Goal: Navigation & Orientation: Find specific page/section

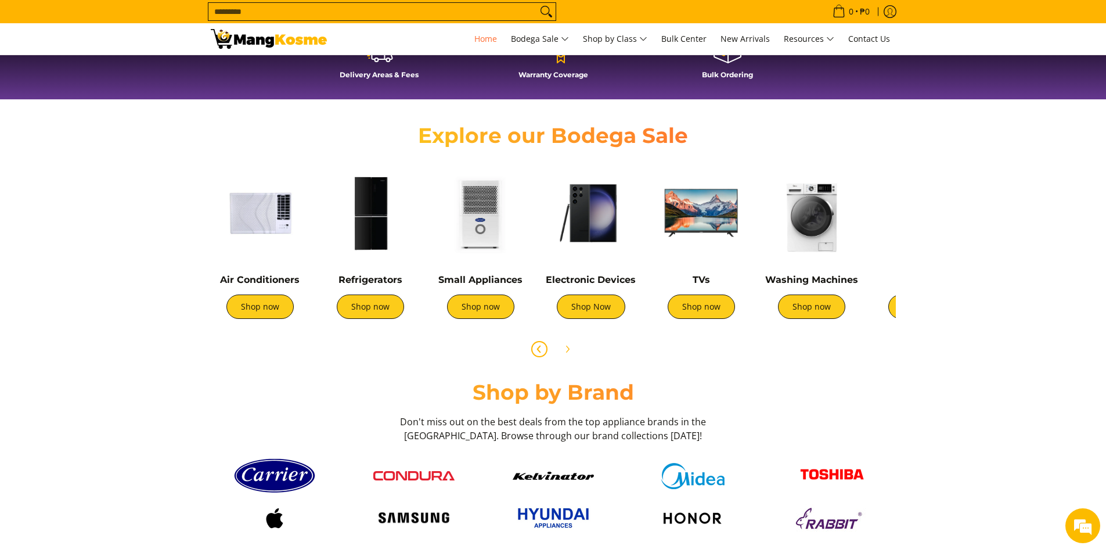
scroll to position [348, 0]
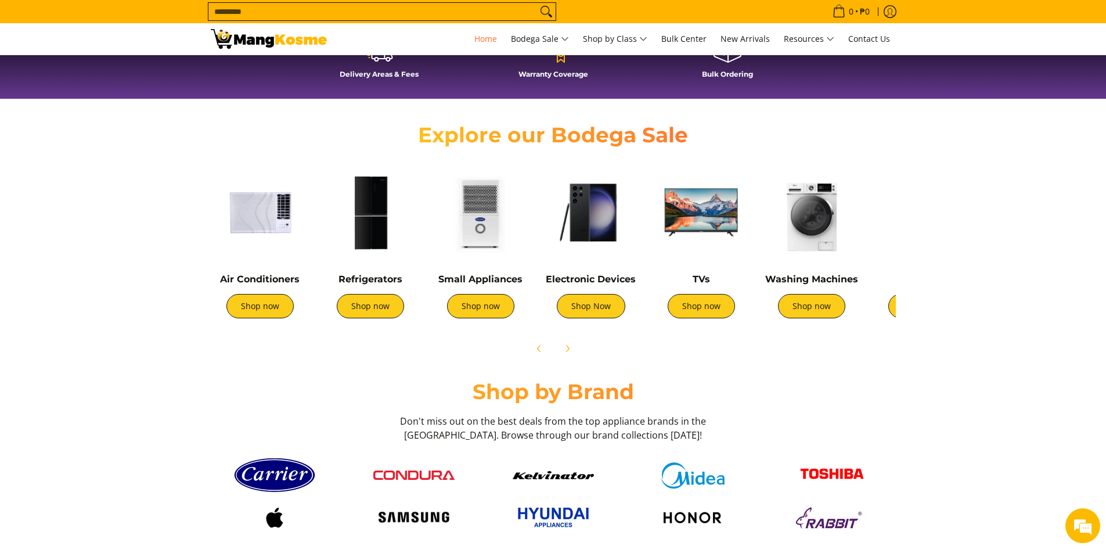
click at [437, 15] on input "Search..." at bounding box center [372, 11] width 329 height 17
drag, startPoint x: 106, startPoint y: 315, endPoint x: 134, endPoint y: 320, distance: 28.5
click at [108, 316] on section "Explore our Bodega Sale Air Conditioners Shop now Refrigerators Shop now" at bounding box center [553, 236] width 1106 height 262
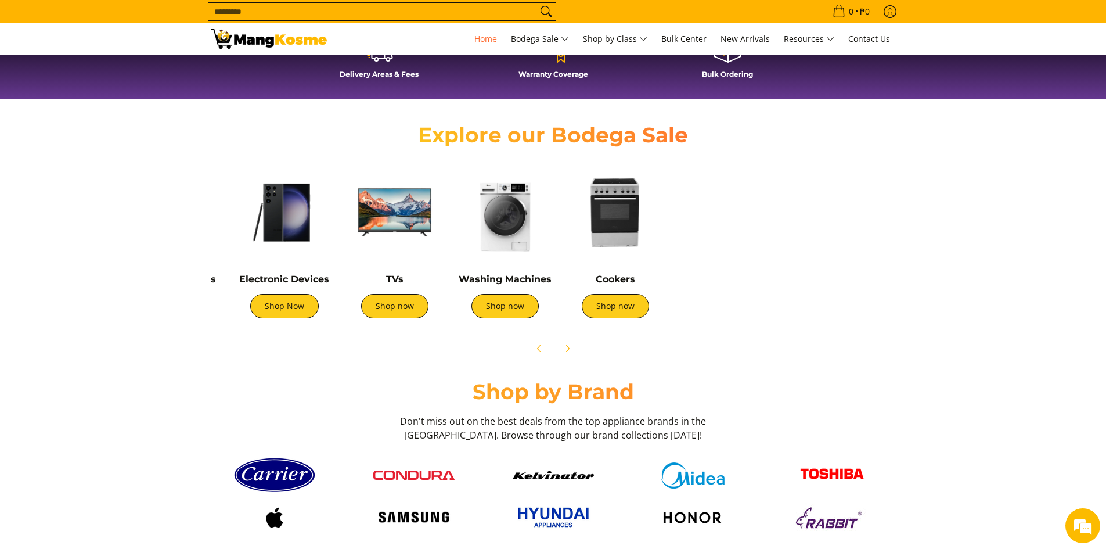
scroll to position [0, 309]
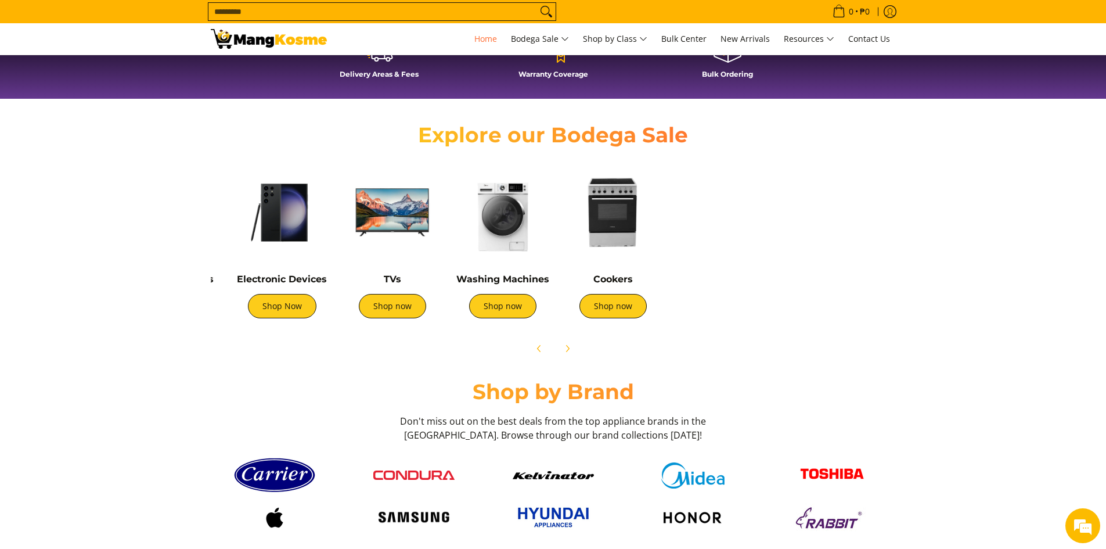
drag, startPoint x: 792, startPoint y: 222, endPoint x: 483, endPoint y: 209, distance: 309.1
click at [483, 209] on img at bounding box center [502, 212] width 99 height 99
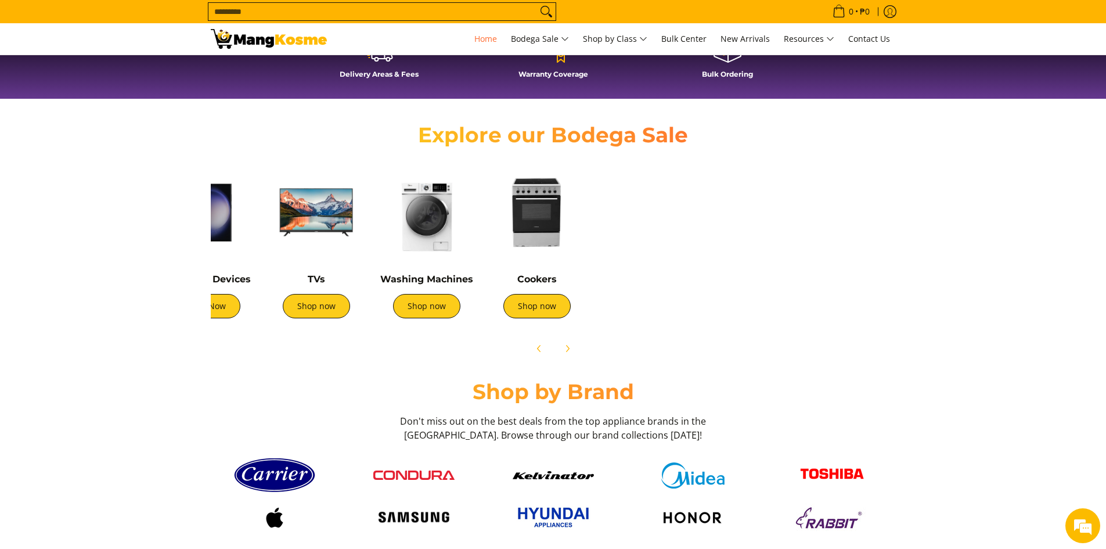
scroll to position [0, 387]
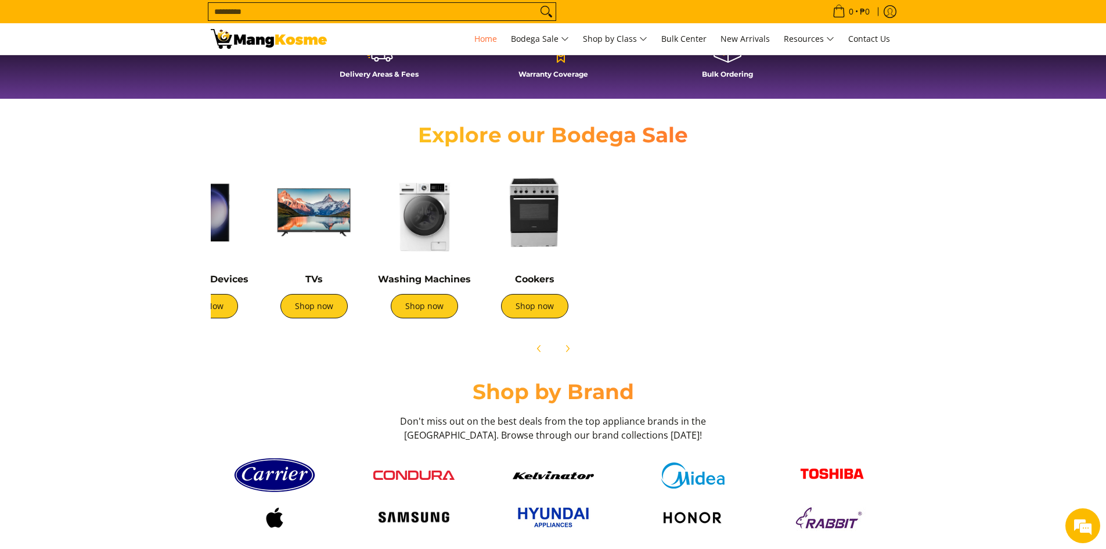
drag, startPoint x: 467, startPoint y: 211, endPoint x: 394, endPoint y: 207, distance: 73.8
click at [394, 210] on img at bounding box center [424, 212] width 99 height 99
click at [890, 8] on icon "Log in" at bounding box center [890, 11] width 13 height 13
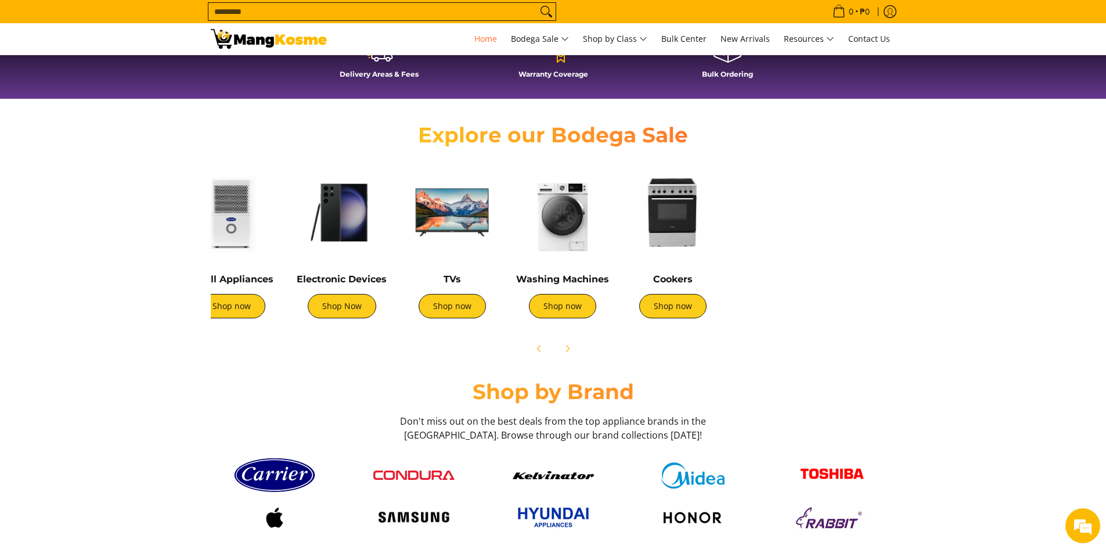
drag, startPoint x: 802, startPoint y: 244, endPoint x: 553, endPoint y: 244, distance: 249.1
click at [553, 244] on img at bounding box center [562, 212] width 99 height 99
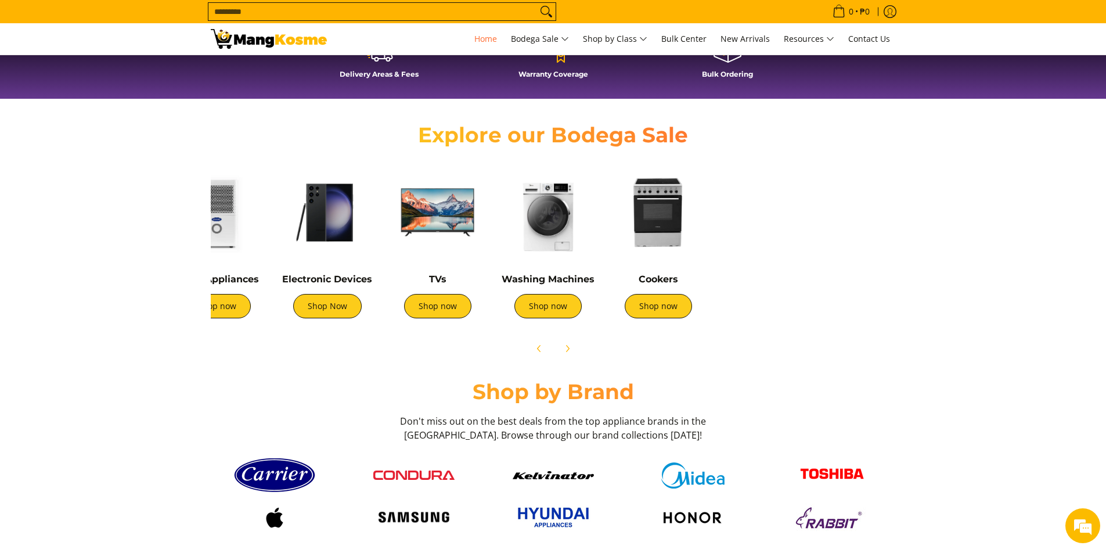
scroll to position [0, 304]
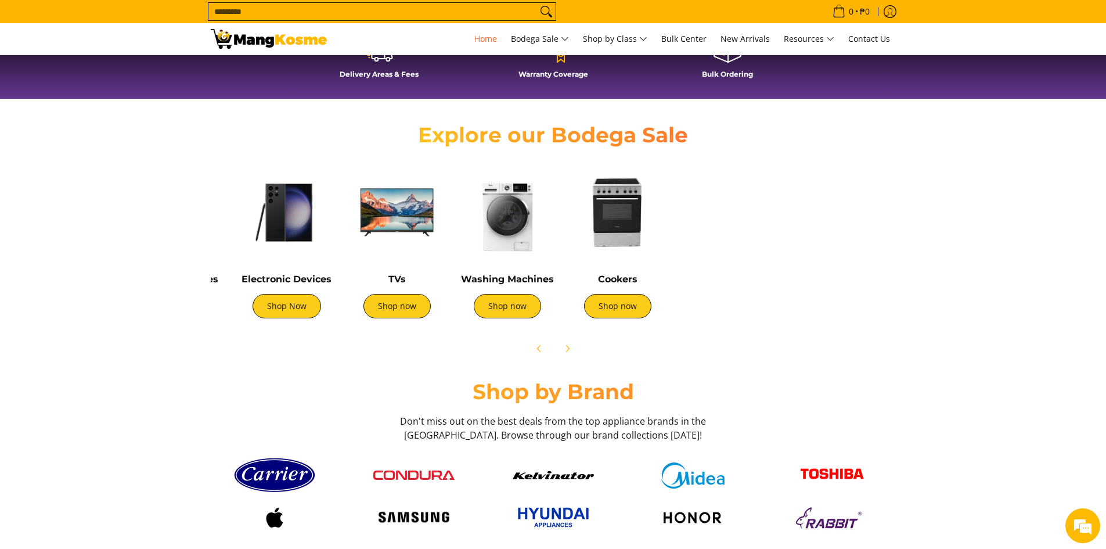
drag, startPoint x: 732, startPoint y: 218, endPoint x: 677, endPoint y: 219, distance: 55.2
click at [677, 219] on div "Air Conditioners Shop now Refrigerators Shop now Shop now" at bounding box center [443, 243] width 1084 height 172
click at [629, 306] on link "Shop now" at bounding box center [616, 306] width 67 height 24
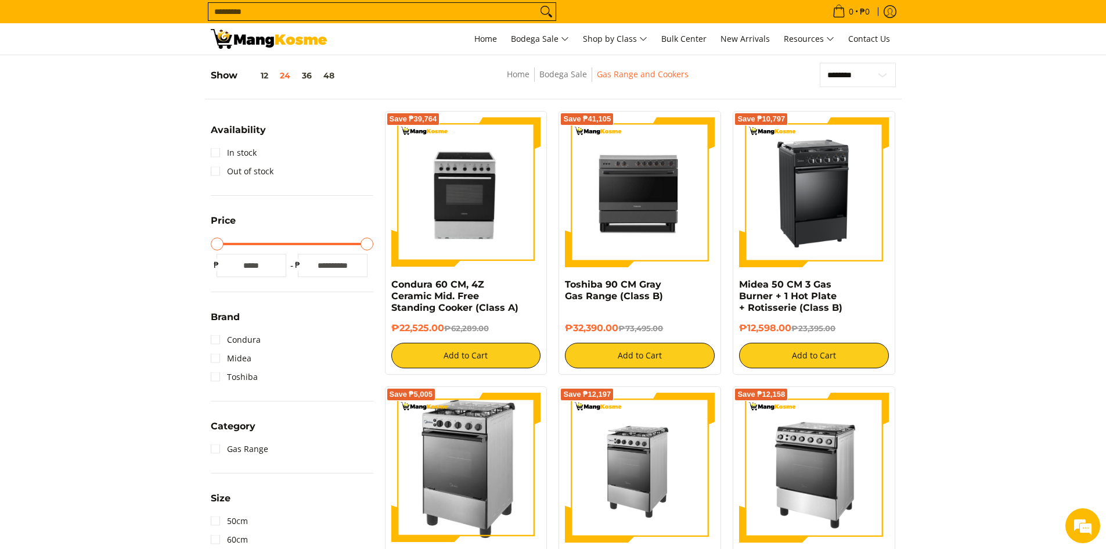
scroll to position [116, 0]
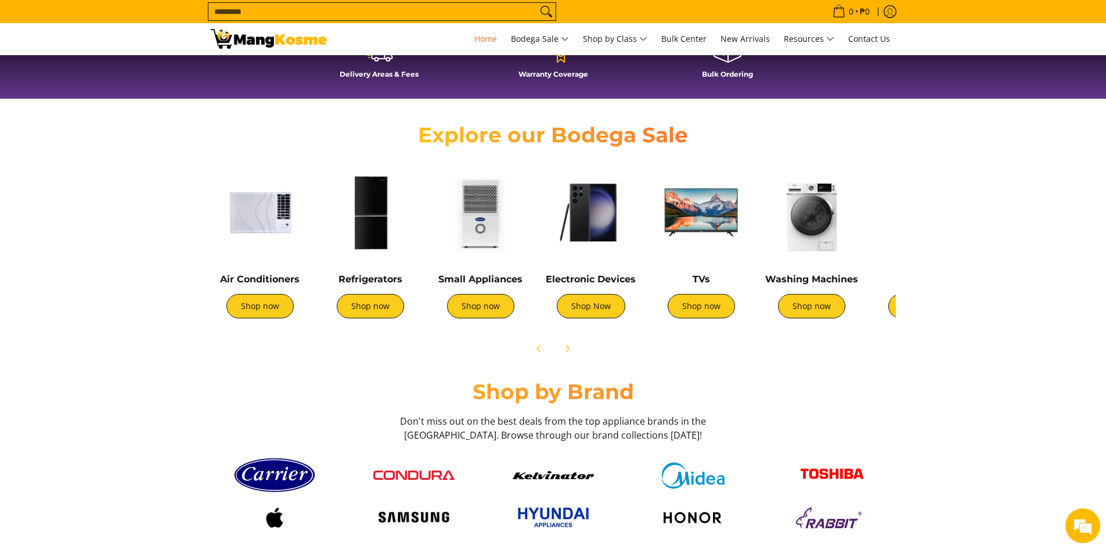
scroll to position [0, 462]
click at [356, 306] on link "Shop now" at bounding box center [370, 306] width 67 height 24
